Goal: Information Seeking & Learning: Learn about a topic

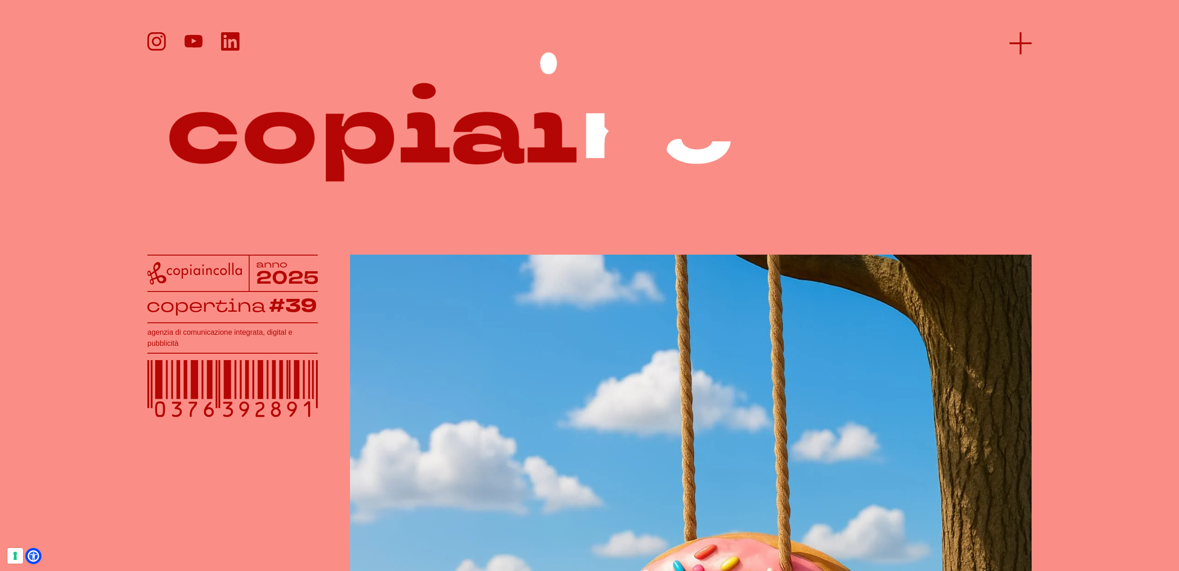
click at [1016, 44] on icon at bounding box center [1020, 43] width 22 height 22
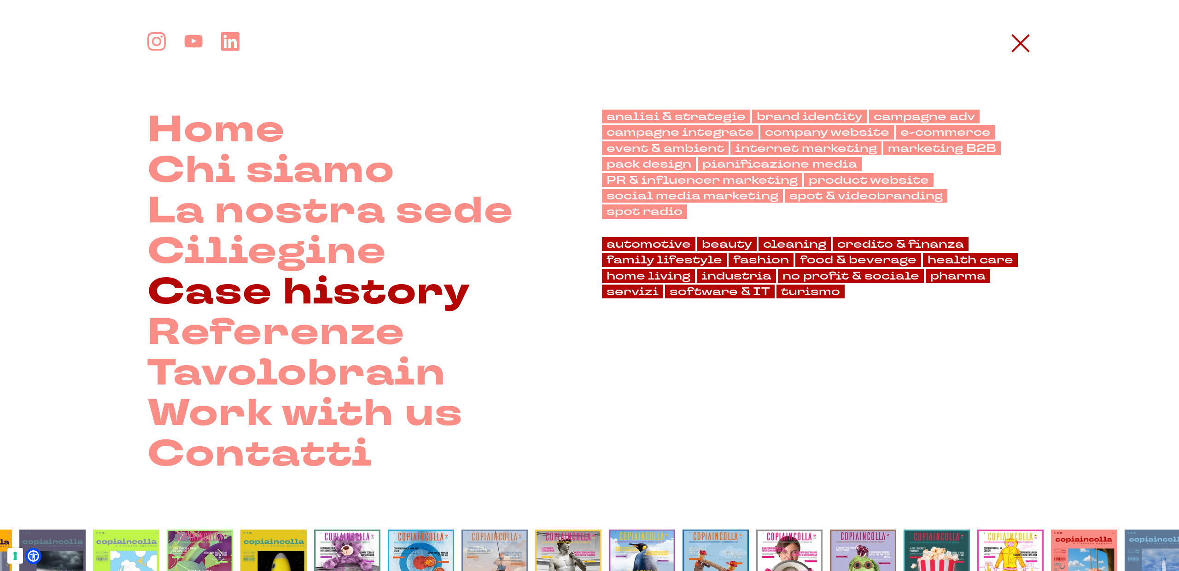
click at [273, 295] on link "Case history" at bounding box center [308, 292] width 323 height 41
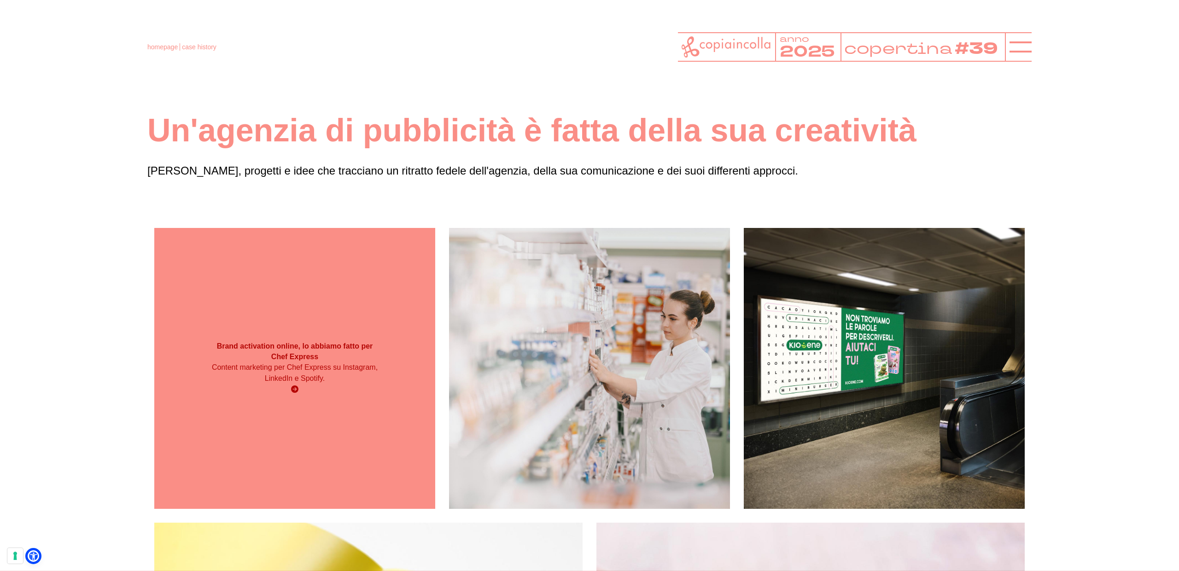
click at [240, 353] on h3 "Brand activation online, lo abbiamo fatto per Chef Express" at bounding box center [294, 351] width 168 height 21
